Goal: Task Accomplishment & Management: Use online tool/utility

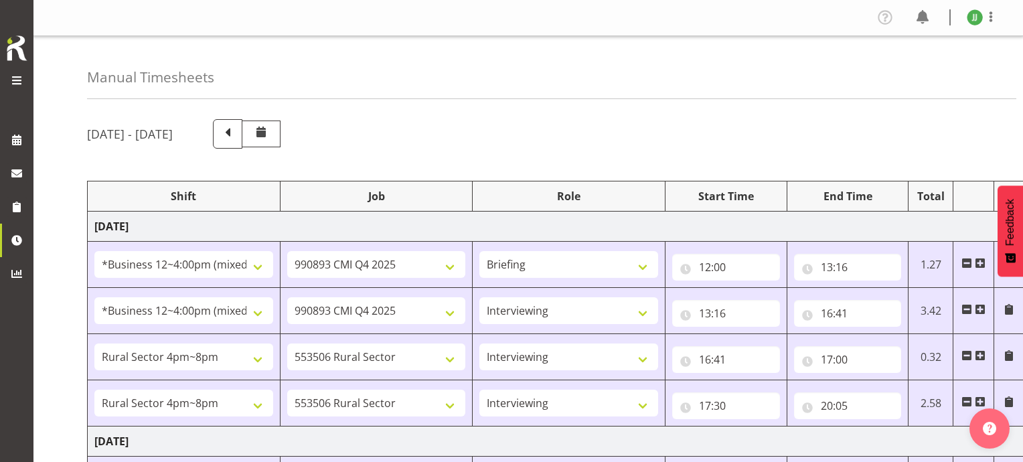
select select "81741"
select select "10575"
select select "81741"
select select "10575"
select select "47"
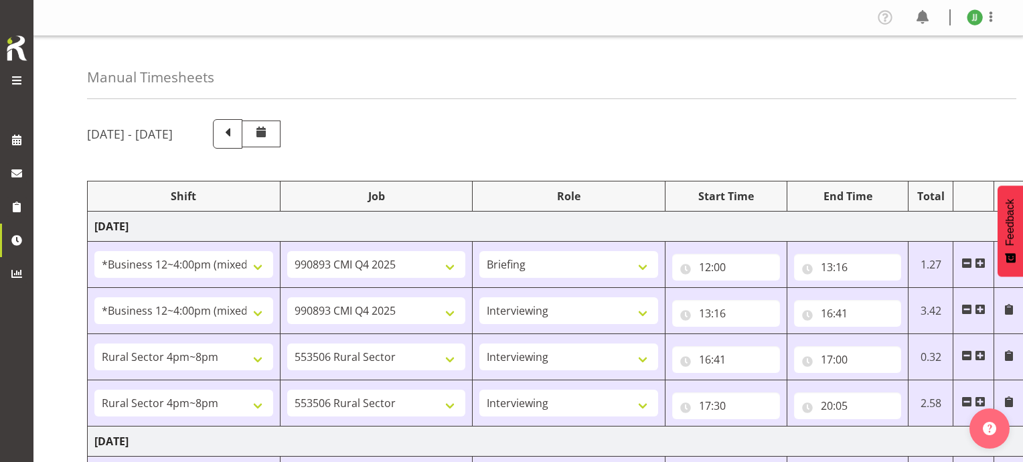
select select "81298"
select select "10587"
select select "47"
select select "81298"
select select "10587"
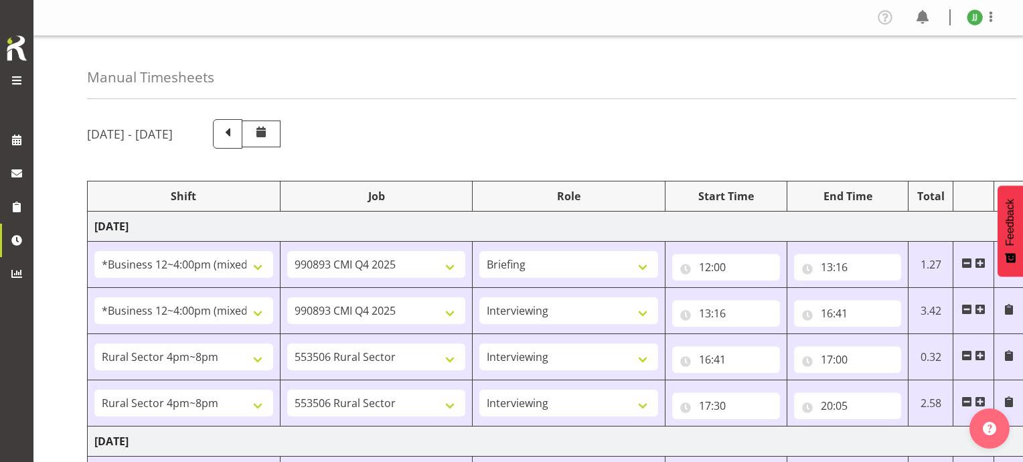
select select "47"
select select "81741"
select select "10587"
select select "47"
select select "81298"
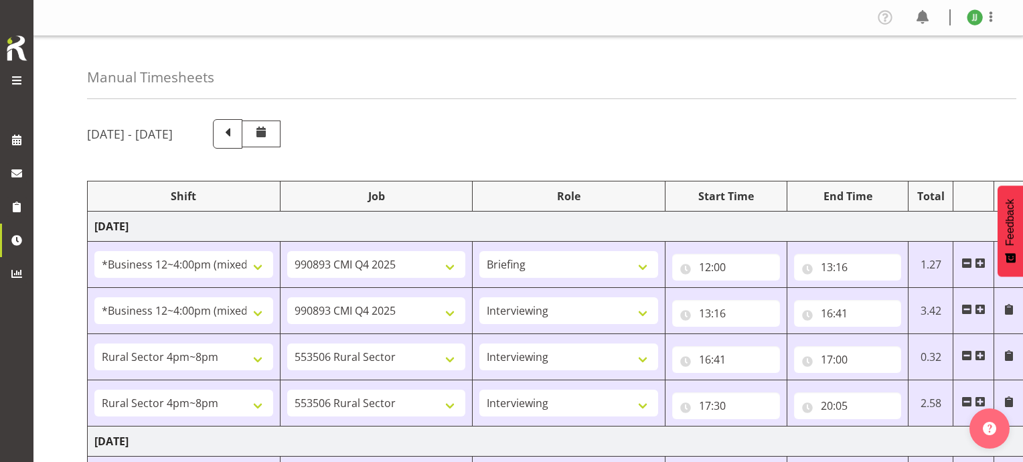
select select "10587"
select select "47"
select select "20"
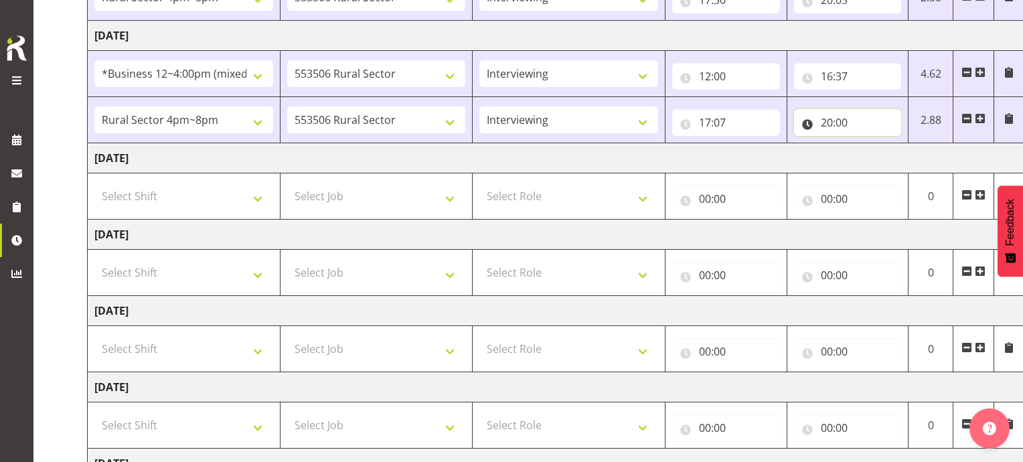
click at [845, 125] on input "20:00" at bounding box center [848, 122] width 108 height 27
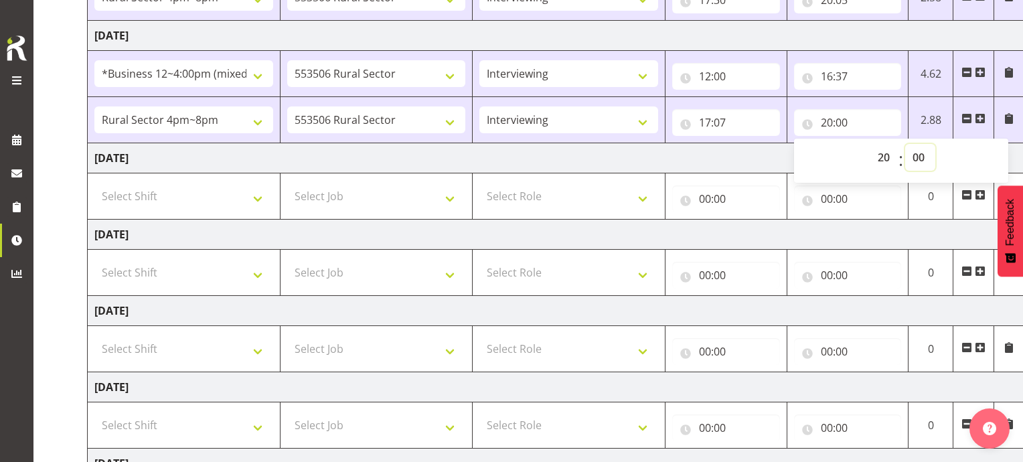
click at [917, 153] on select "00 01 02 03 04 05 06 07 08 09 10 11 12 13 14 15 16 17 18 19 20 21 22 23 24 25 2…" at bounding box center [920, 157] width 30 height 27
select select "11"
click at [905, 144] on select "00 01 02 03 04 05 06 07 08 09 10 11 12 13 14 15 16 17 18 19 20 21 22 23 24 25 2…" at bounding box center [920, 157] width 30 height 27
type input "20:11"
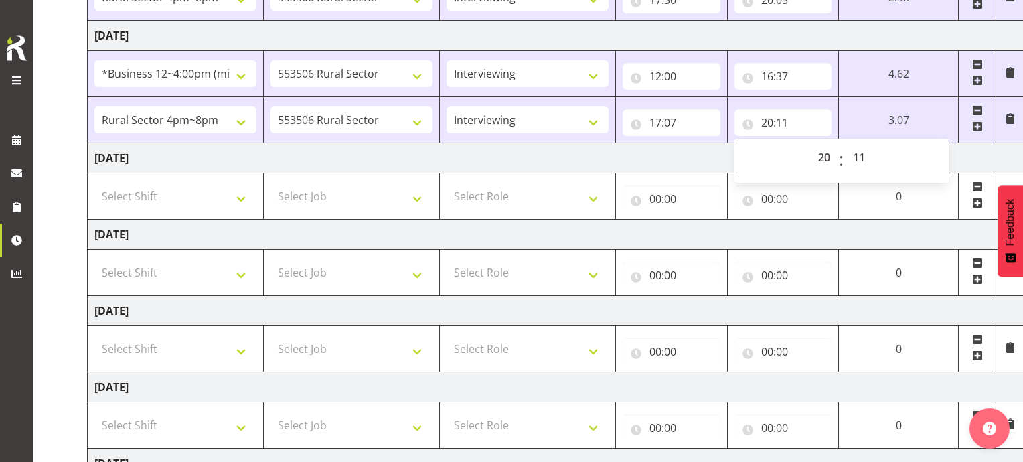
click at [848, 384] on td "[DATE]" at bounding box center [556, 387] width 936 height 30
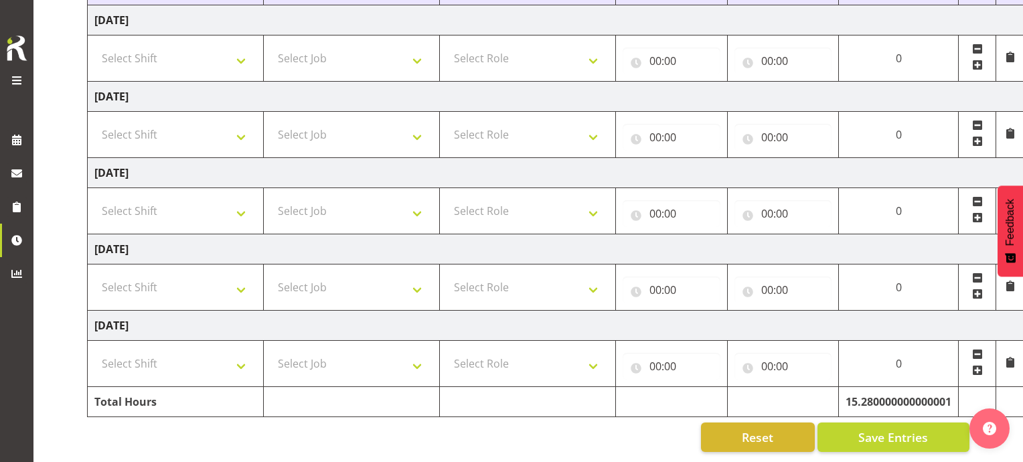
scroll to position [554, 0]
click at [867, 428] on span "Save Entries" at bounding box center [893, 436] width 70 height 17
